Goal: Use online tool/utility: Utilize a website feature to perform a specific function

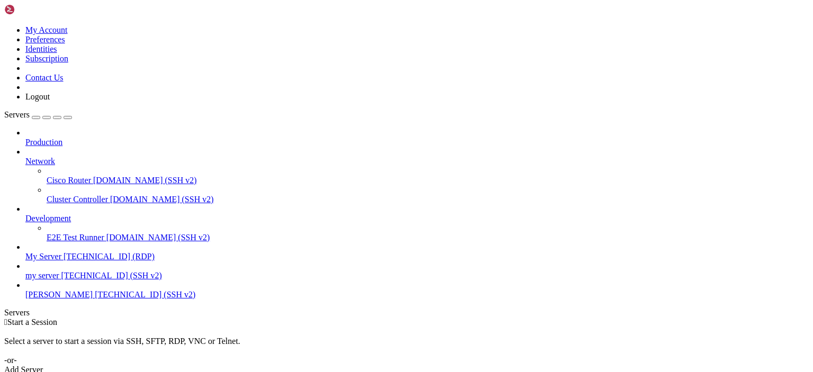
click at [67, 252] on span "[TECHNICAL_ID] (RDP)" at bounding box center [109, 256] width 91 height 9
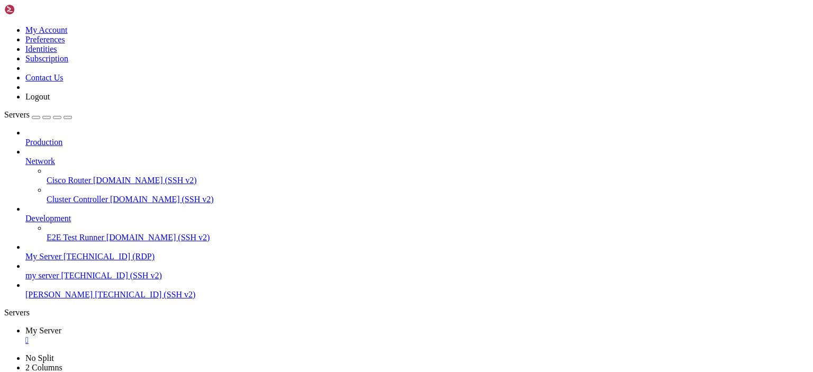
drag, startPoint x: 339, startPoint y: 46, endPoint x: 196, endPoint y: 38, distance: 143.2
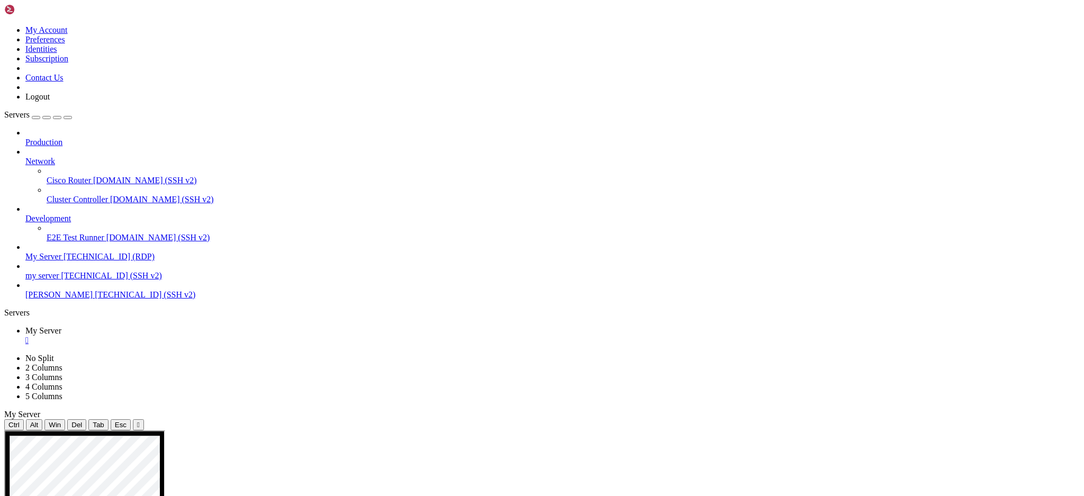
drag, startPoint x: 809, startPoint y: 435, endPoint x: 717, endPoint y: 501, distance: 113.4
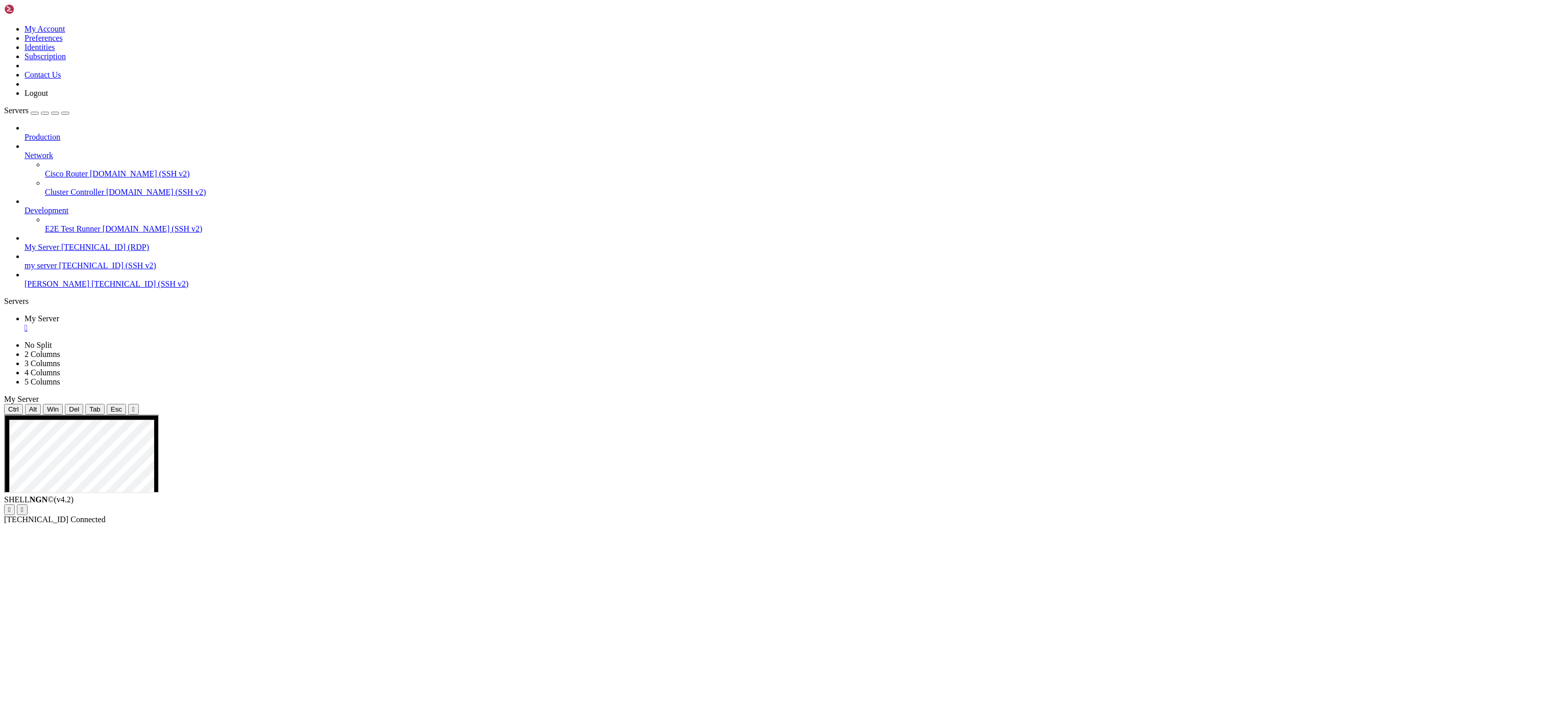
drag, startPoint x: 1010, startPoint y: 1, endPoint x: 1168, endPoint y: 12, distance: 158.4
click at [784, 314] on ul "My Server " at bounding box center [784, 323] width 1560 height 18
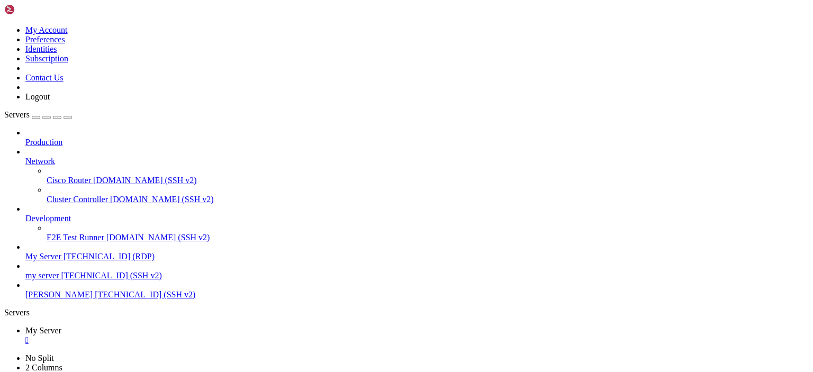
drag, startPoint x: 1253, startPoint y: 6, endPoint x: 66, endPoint y: 339, distance: 1233.4
click at [66, 300] on div "Production Network Cisco Router [DOMAIN_NAME] (SSH v2) Cluster Controller [DOMA…" at bounding box center [406, 214] width 805 height 172
